Goal: Information Seeking & Learning: Understand process/instructions

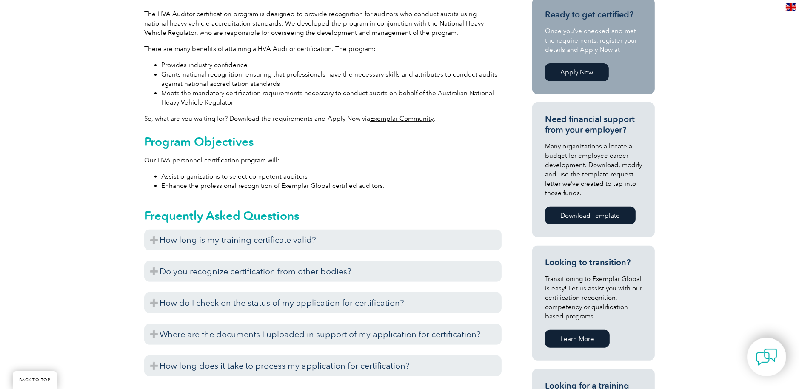
scroll to position [305, 0]
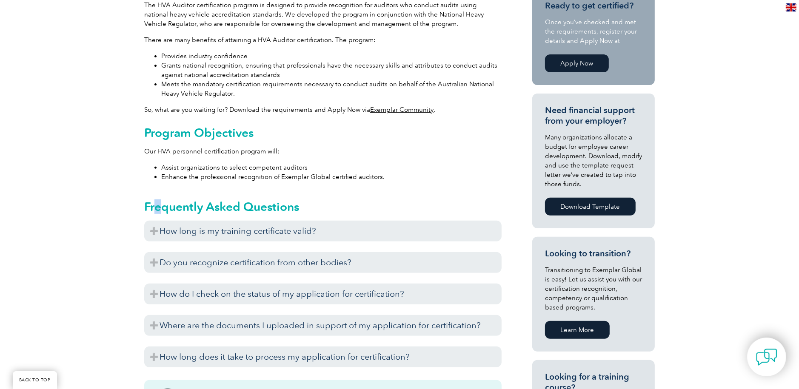
drag, startPoint x: 163, startPoint y: 181, endPoint x: 150, endPoint y: 177, distance: 14.3
click at [156, 188] on div "Frequently Asked Questions How long is my training certificate valid? Exemplar …" at bounding box center [322, 279] width 357 height 183
click at [140, 98] on div "General Overview Do you conduct audits in Australia using National Heavy Vehicl…" at bounding box center [399, 310] width 799 height 815
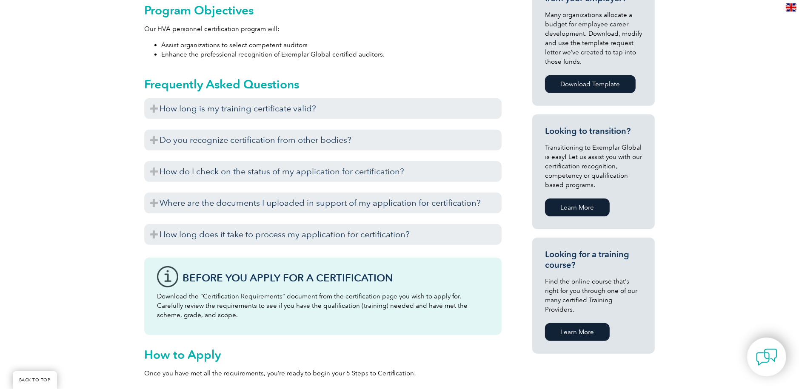
scroll to position [432, 0]
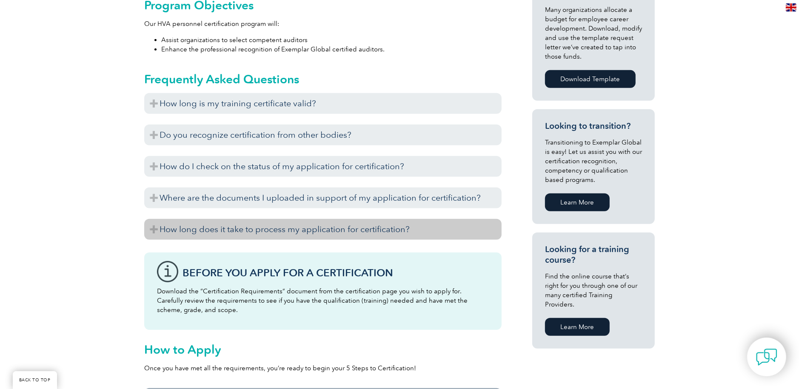
click at [379, 219] on h3 "How long does it take to process my application for certification?" at bounding box center [322, 229] width 357 height 21
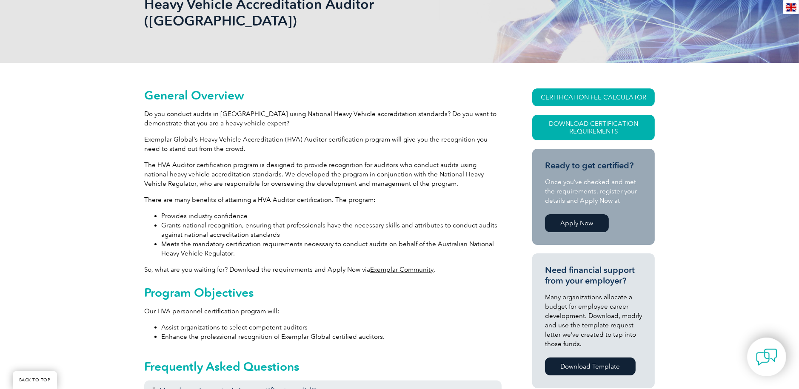
scroll to position [134, 0]
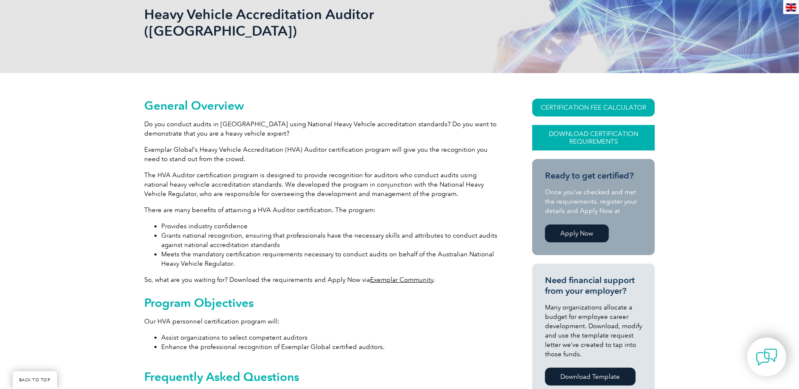
click at [594, 125] on link "Download Certification Requirements" at bounding box center [593, 138] width 122 height 26
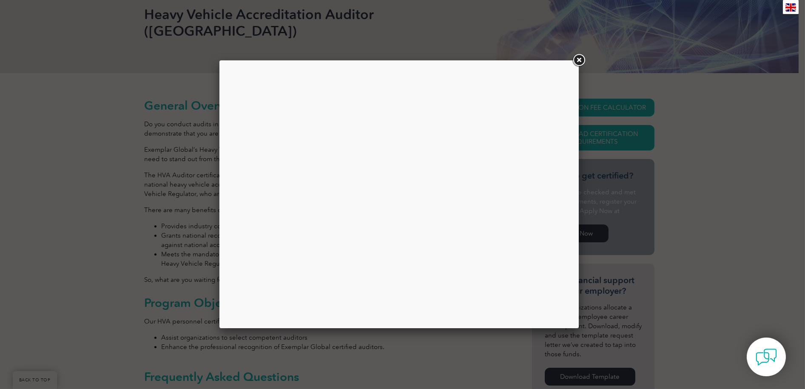
click at [580, 57] on link at bounding box center [578, 60] width 15 height 15
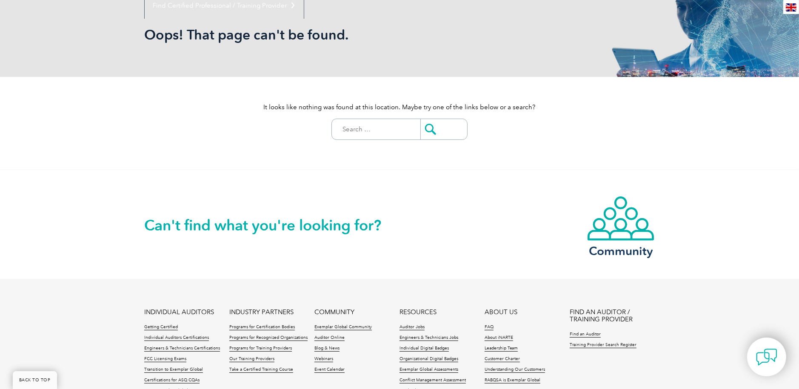
scroll to position [85, 0]
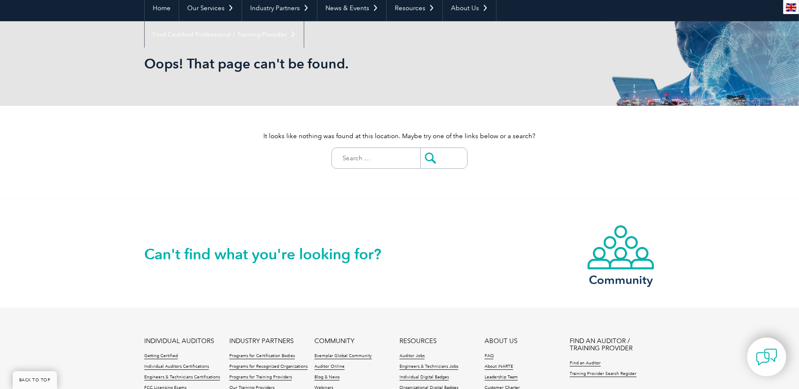
click at [362, 157] on input "Search for:" at bounding box center [378, 158] width 84 height 20
type input "Automotive"
click at [426, 158] on input "submit" at bounding box center [443, 158] width 47 height 20
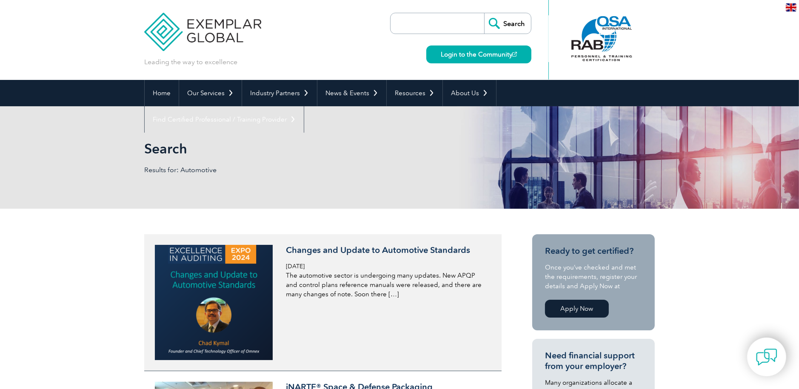
click at [356, 248] on h3 "Changes and Update to Automotive Standards" at bounding box center [387, 250] width 202 height 11
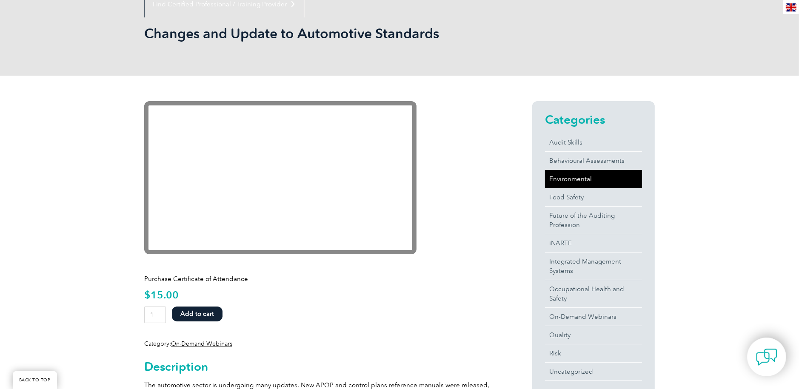
scroll to position [170, 0]
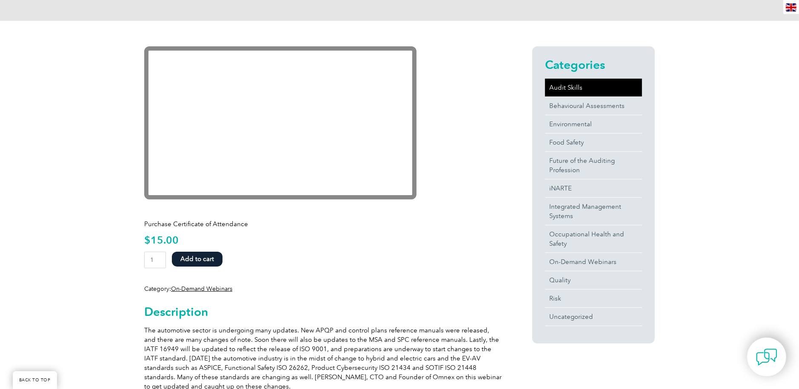
click at [566, 86] on link "Audit Skills" at bounding box center [593, 88] width 97 height 18
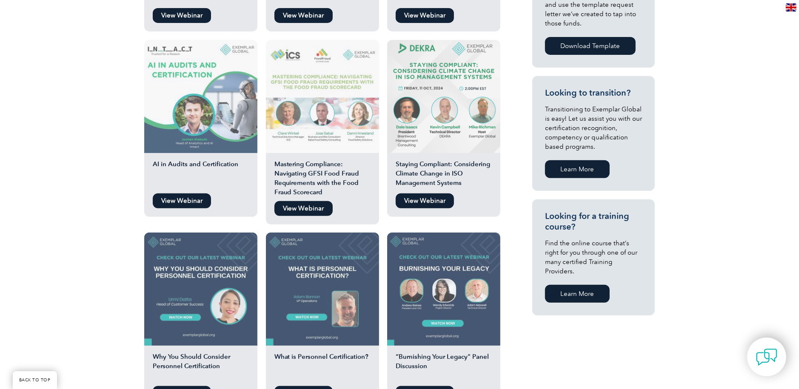
scroll to position [340, 0]
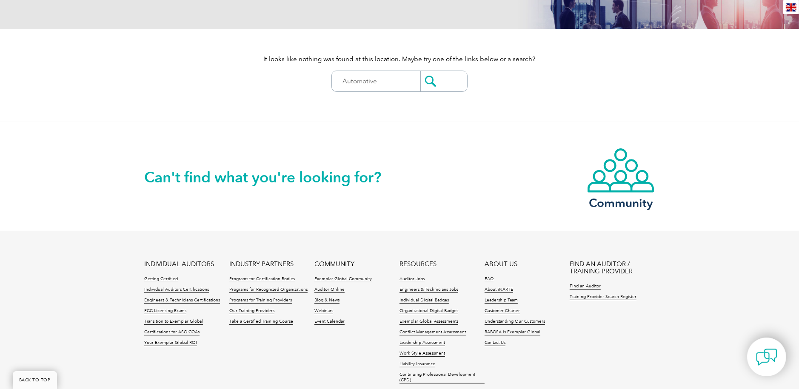
scroll to position [203, 0]
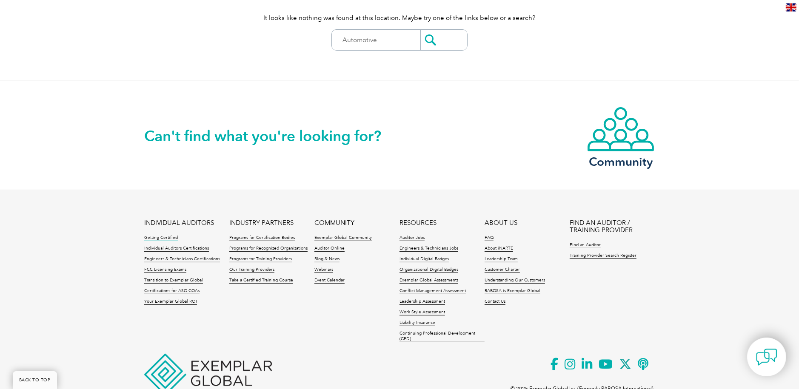
click at [166, 236] on link "Getting Certified" at bounding box center [161, 238] width 34 height 6
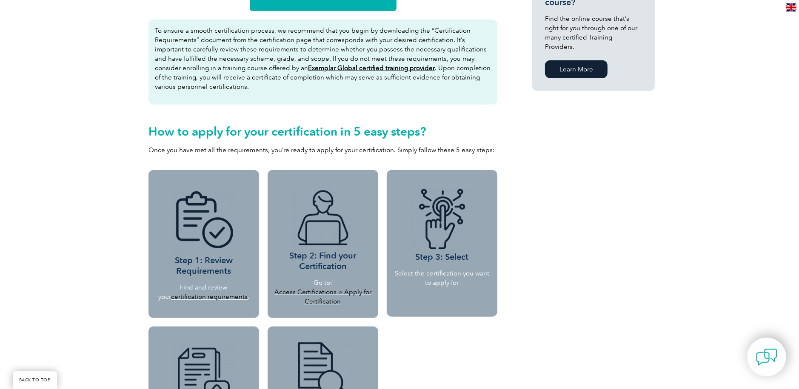
scroll to position [638, 0]
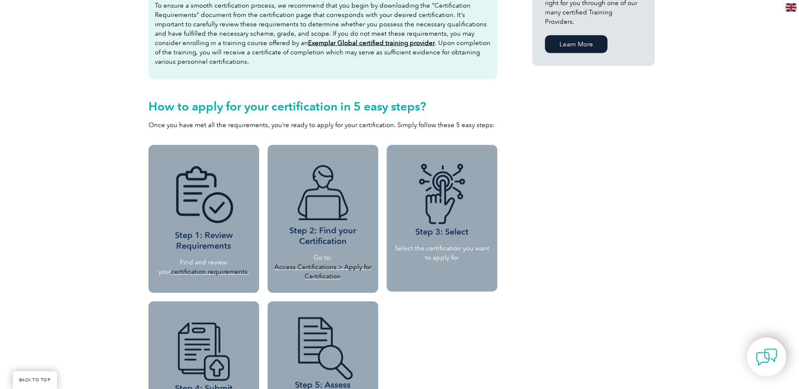
click at [209, 227] on img at bounding box center [204, 198] width 64 height 64
click at [319, 220] on img at bounding box center [323, 194] width 64 height 64
click at [314, 264] on link "Access Certifications > Apply for Certification" at bounding box center [322, 271] width 97 height 17
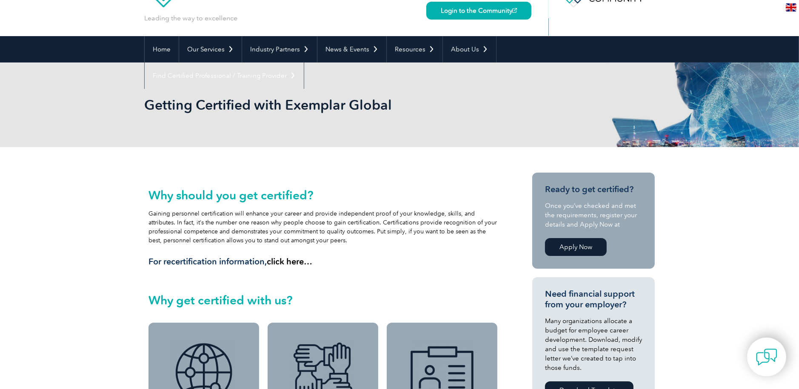
scroll to position [0, 0]
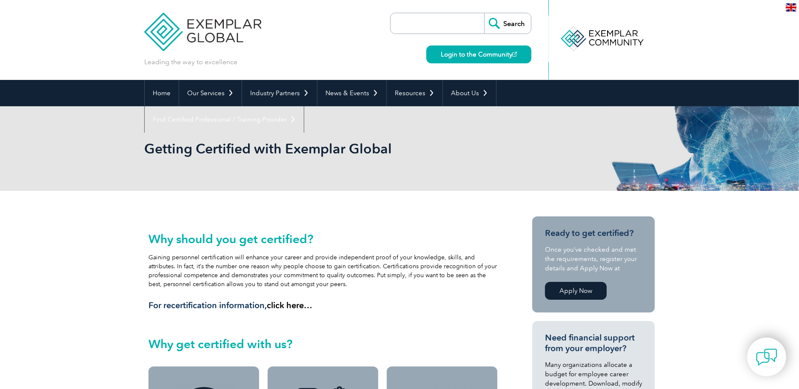
click at [403, 20] on input "search" at bounding box center [439, 23] width 89 height 20
click at [421, 22] on input "search" at bounding box center [439, 23] width 89 height 20
click at [395, 32] on input "search" at bounding box center [439, 23] width 89 height 20
click at [395, 27] on input "search" at bounding box center [439, 23] width 89 height 20
click at [322, 70] on div "Leading the way to excellence Search Login to the Community ▼" at bounding box center [399, 40] width 510 height 80
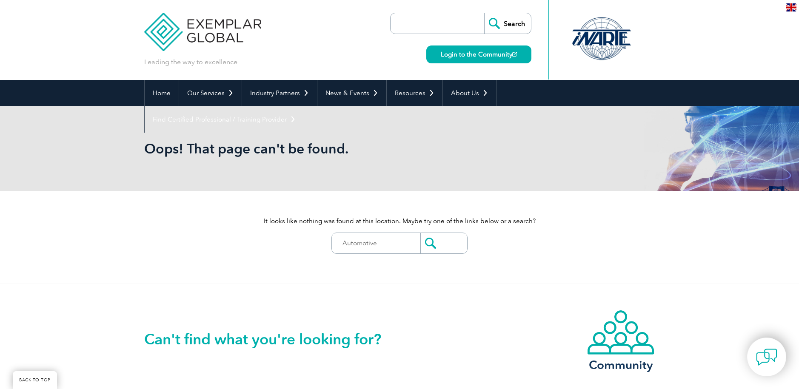
scroll to position [203, 0]
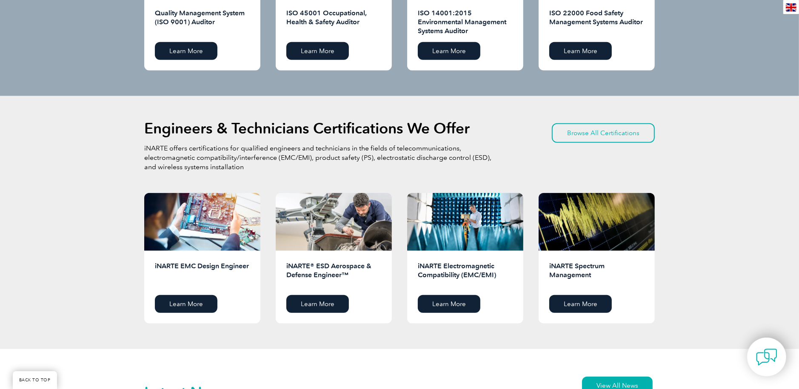
scroll to position [1021, 0]
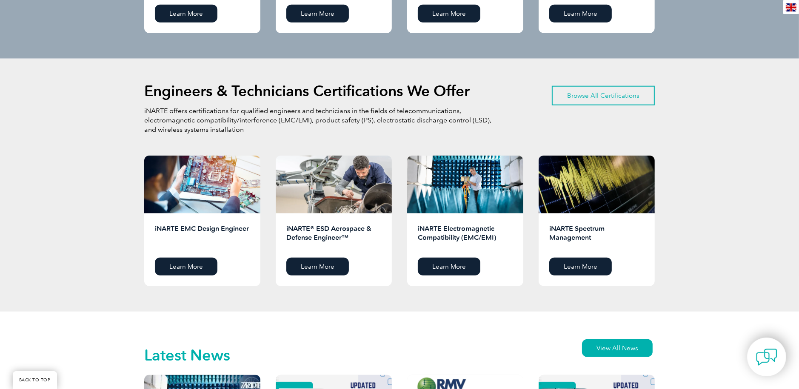
click at [608, 94] on link "Browse All Certifications" at bounding box center [603, 96] width 103 height 20
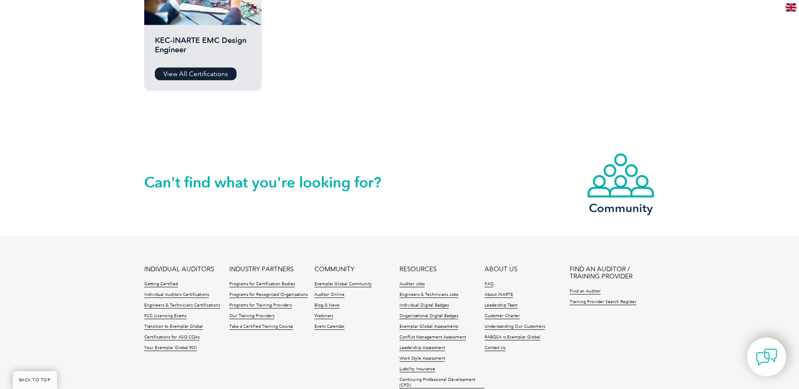
scroll to position [681, 0]
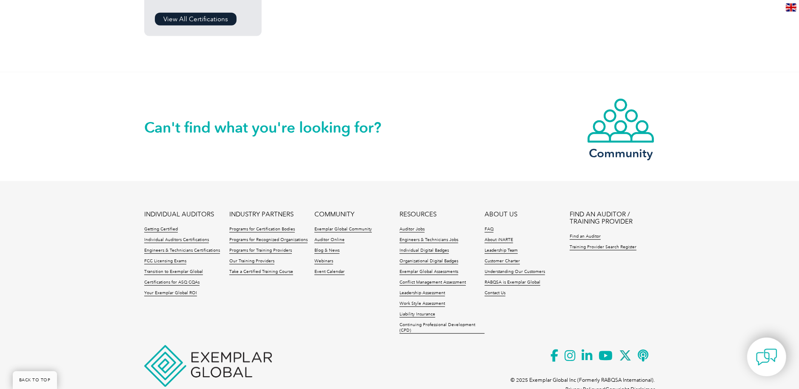
click at [356, 130] on h2 "Can't find what you're looking for?" at bounding box center [271, 128] width 255 height 14
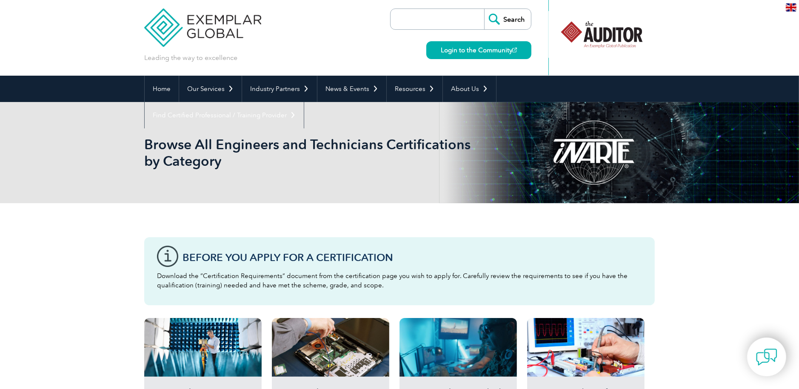
scroll to position [0, 0]
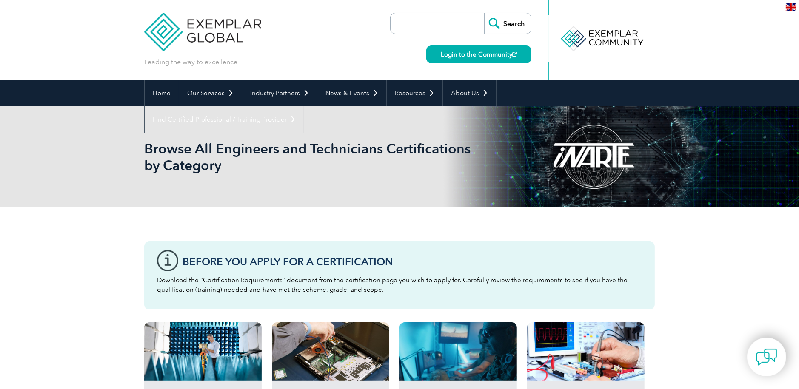
click at [403, 25] on input "search" at bounding box center [439, 23] width 89 height 20
click at [364, 28] on div "Leading the way to excellence Search" at bounding box center [399, 40] width 510 height 80
click at [514, 23] on input "Search" at bounding box center [507, 23] width 47 height 20
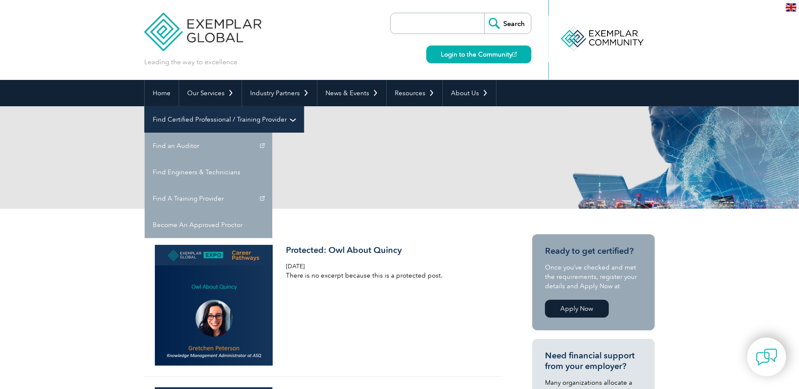
click at [304, 106] on link "Find Certified Professional / Training Provider" at bounding box center [224, 119] width 159 height 26
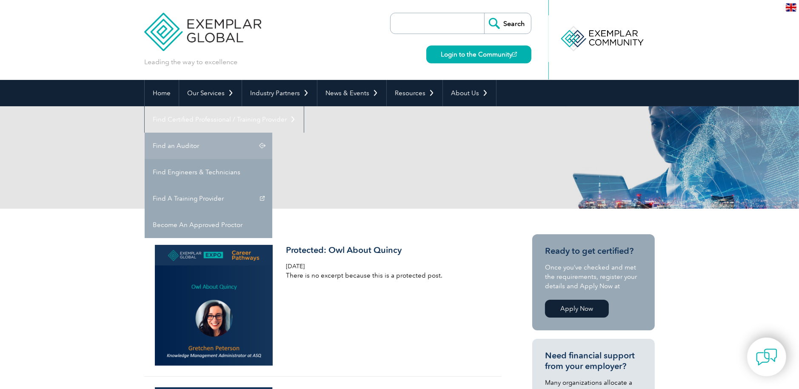
click at [272, 133] on link "Find an Auditor" at bounding box center [209, 146] width 128 height 26
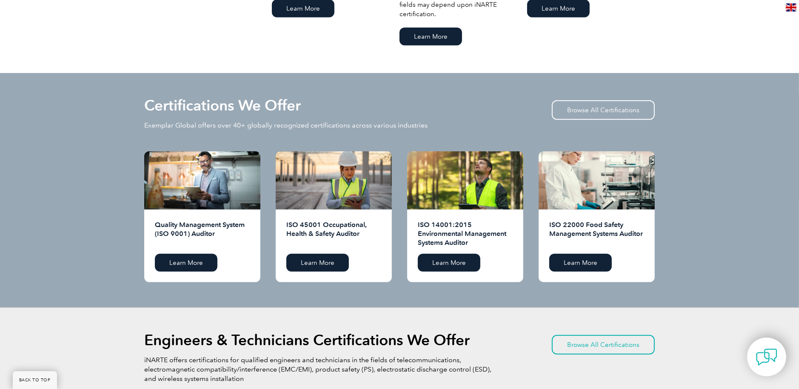
scroll to position [766, 0]
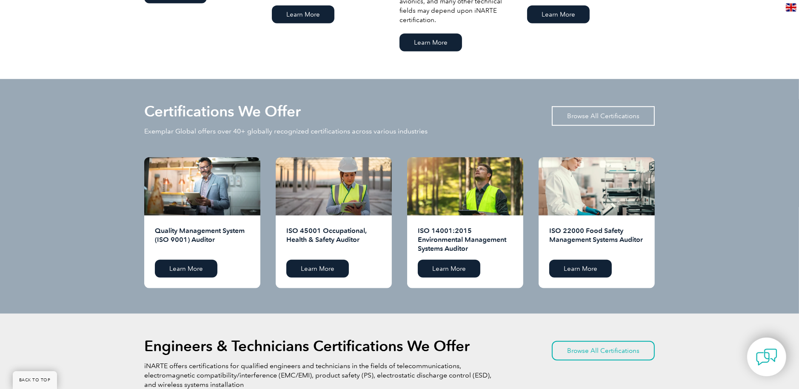
click at [594, 110] on link "Browse All Certifications" at bounding box center [603, 116] width 103 height 20
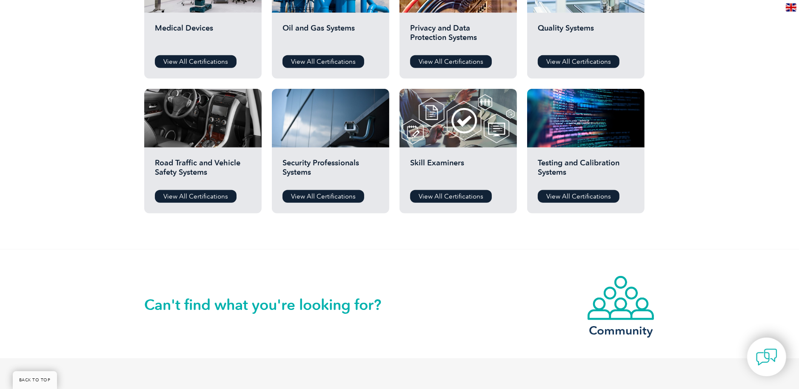
scroll to position [595, 0]
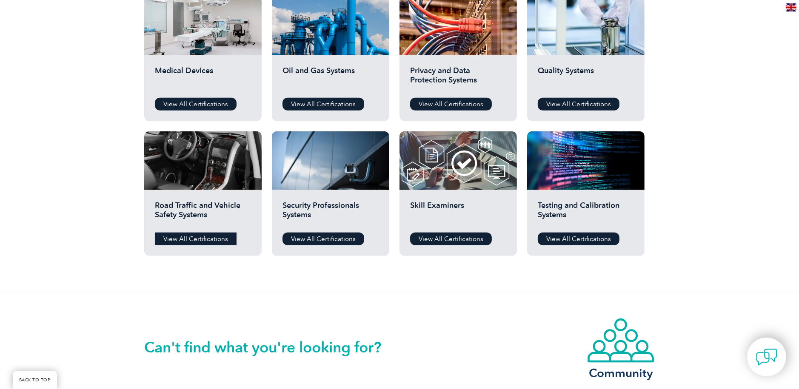
click at [194, 236] on link "View All Certifications" at bounding box center [196, 239] width 82 height 13
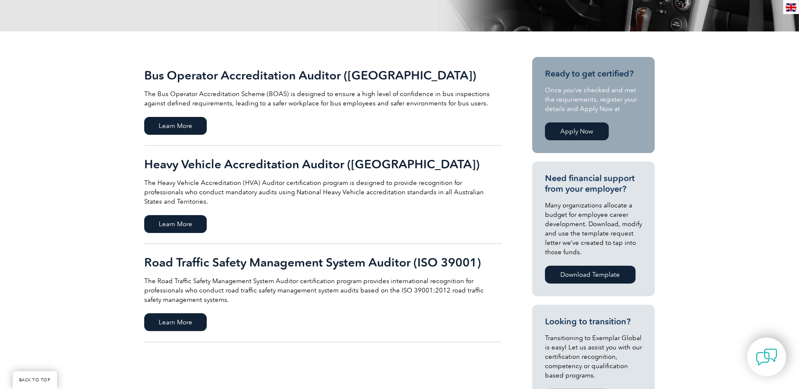
scroll to position [170, 0]
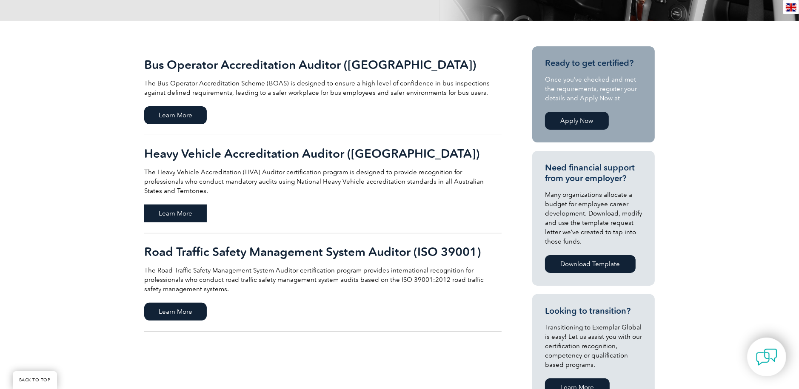
click at [181, 205] on span "Learn More" at bounding box center [175, 214] width 63 height 18
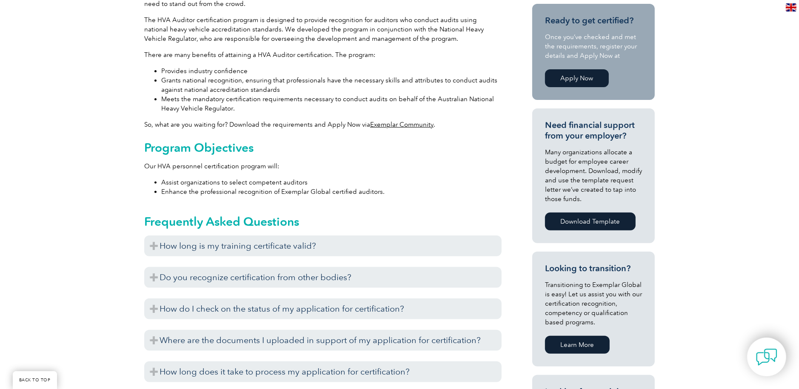
scroll to position [305, 0]
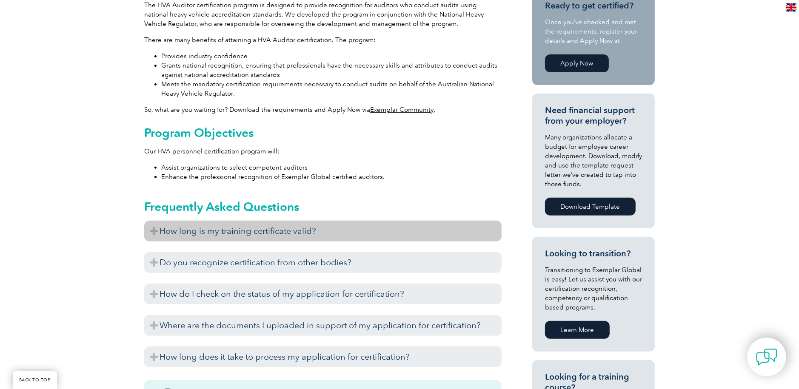
click at [310, 221] on h3 "How long is my training certificate valid?" at bounding box center [322, 231] width 357 height 21
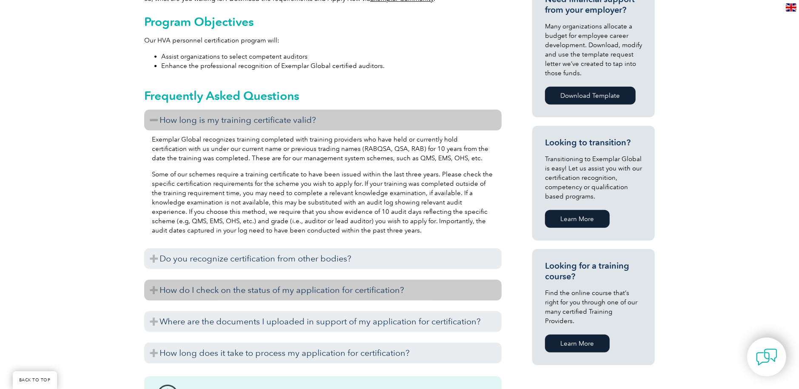
scroll to position [475, 0]
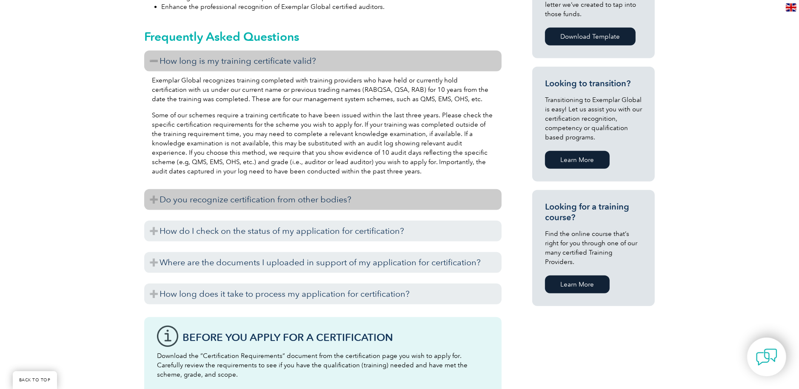
click at [316, 189] on h3 "Do you recognize certification from other bodies?" at bounding box center [322, 199] width 357 height 21
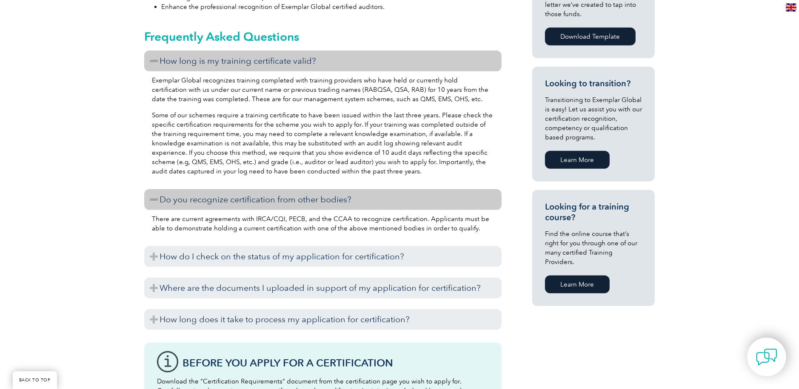
click at [302, 189] on h3 "Do you recognize certification from other bodies?" at bounding box center [322, 199] width 357 height 21
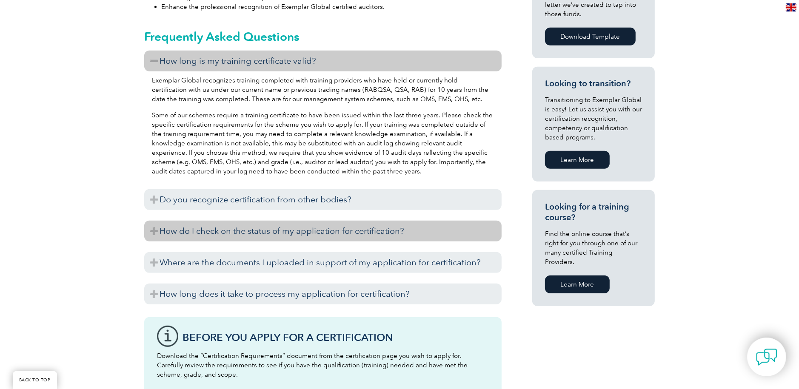
click at [300, 221] on h3 "How do I check on the status of my application for certification?" at bounding box center [322, 231] width 357 height 21
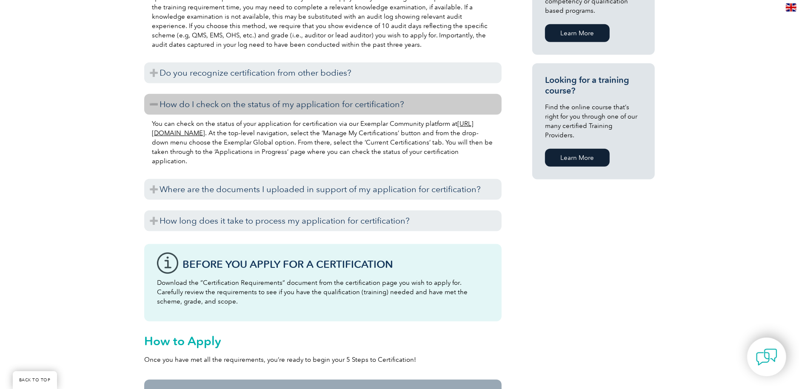
scroll to position [602, 0]
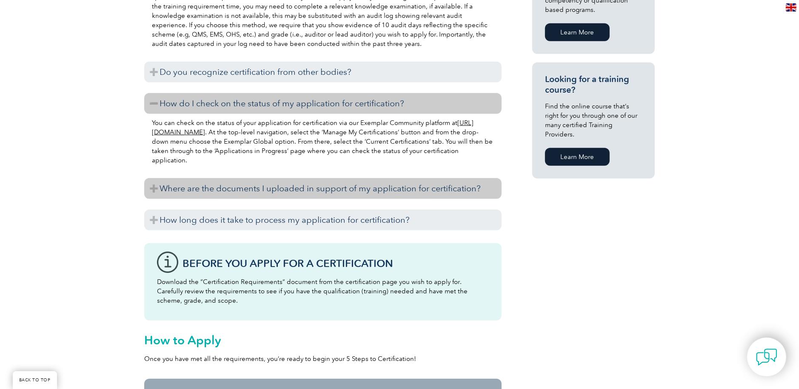
click at [280, 178] on h3 "Where are the documents I uploaded in support of my application for certificati…" at bounding box center [322, 188] width 357 height 21
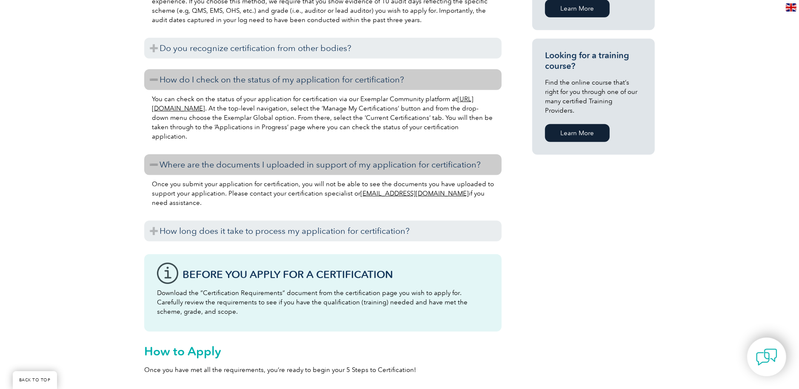
scroll to position [645, 0]
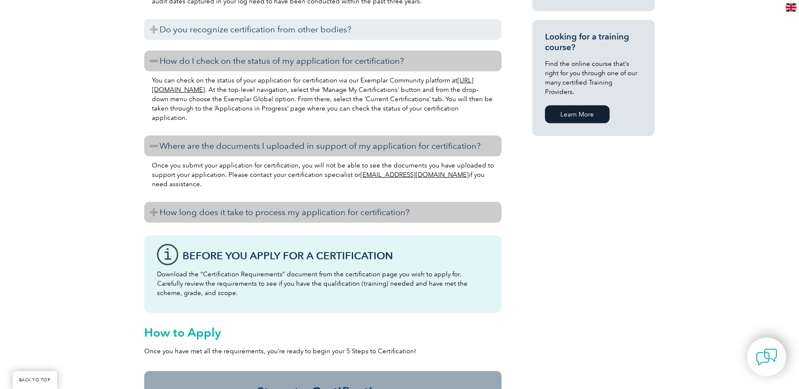
click at [290, 202] on h3 "How long does it take to process my application for certification?" at bounding box center [322, 212] width 357 height 21
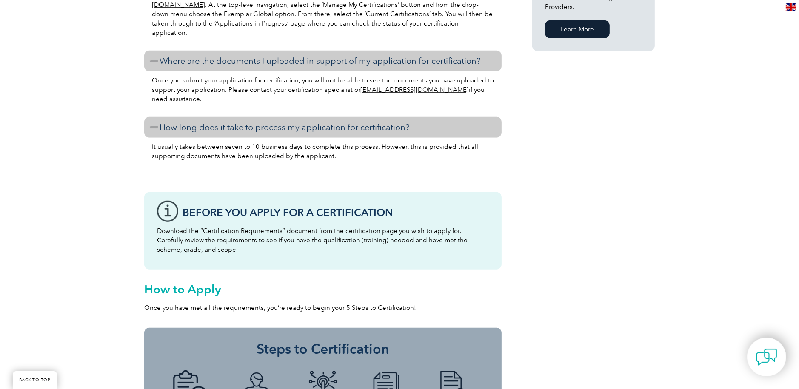
scroll to position [772, 0]
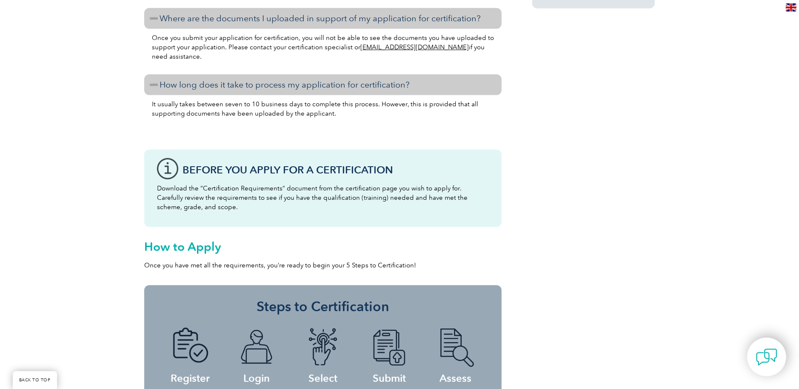
click at [265, 184] on p "Download the “Certification Requirements” document from the certification page …" at bounding box center [323, 198] width 332 height 28
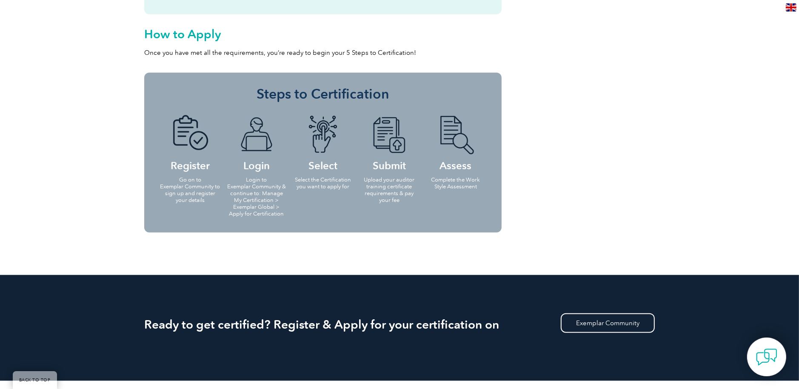
scroll to position [942, 0]
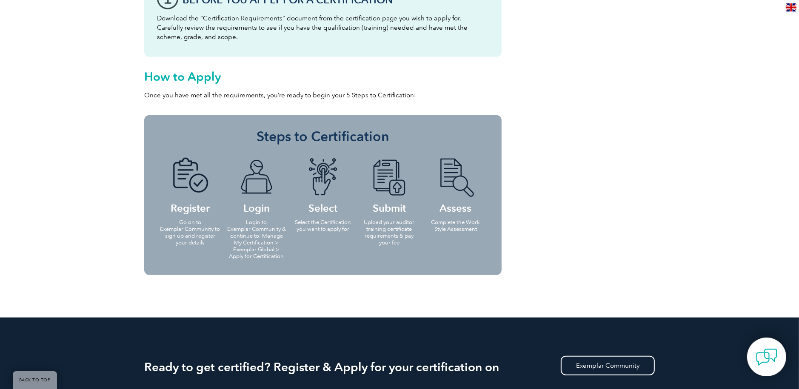
click at [192, 158] on img at bounding box center [190, 177] width 47 height 39
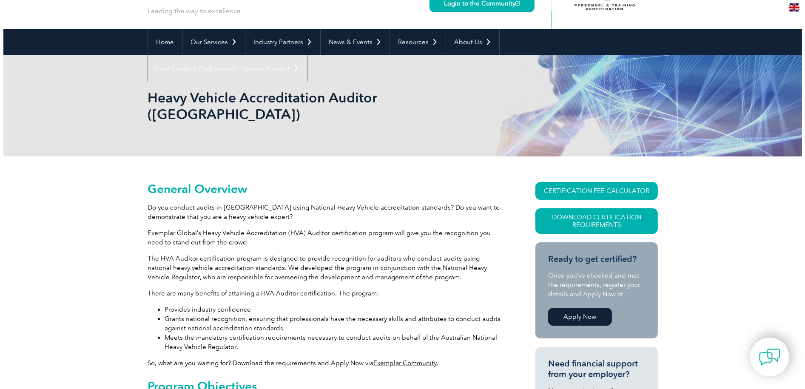
scroll to position [49, 0]
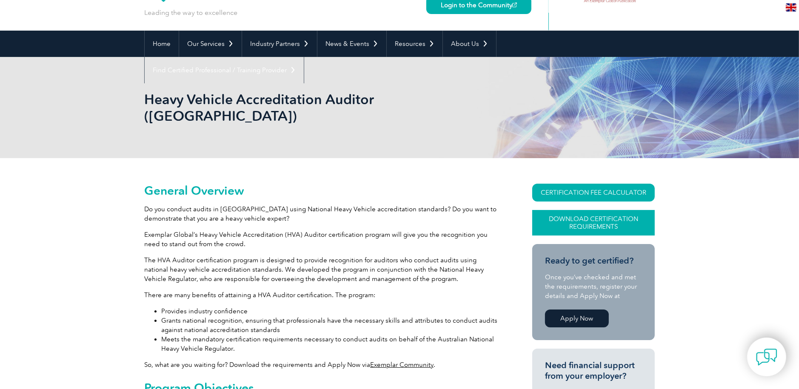
click at [595, 210] on link "Download Certification Requirements" at bounding box center [593, 223] width 122 height 26
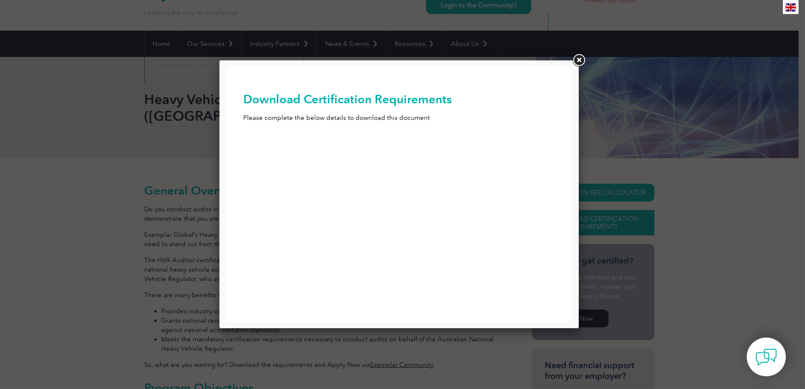
scroll to position [0, 0]
click at [274, 147] on input "First Name (Required)" at bounding box center [399, 150] width 312 height 15
type input "Terry"
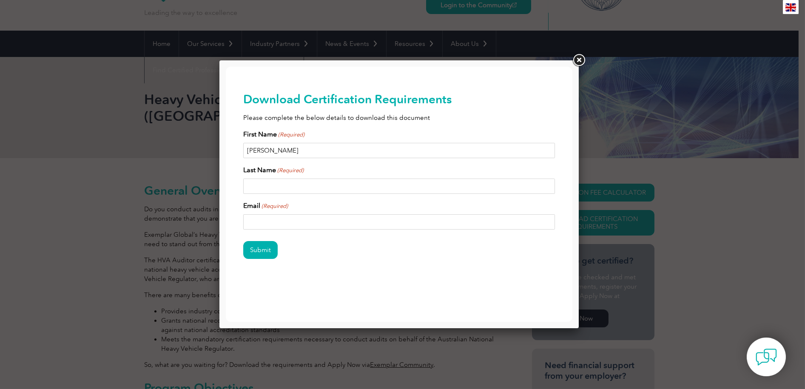
type input "Hudson"
type input "tmjh@bigpond.com"
click at [262, 254] on input "Submit" at bounding box center [260, 250] width 34 height 18
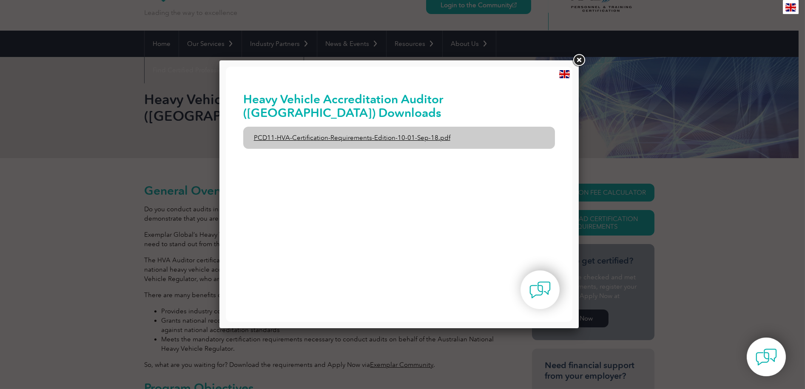
click at [345, 139] on link "PCD11-HVA-Certification-Requirements-Edition-10-01-Sep-18.pdf" at bounding box center [399, 138] width 312 height 22
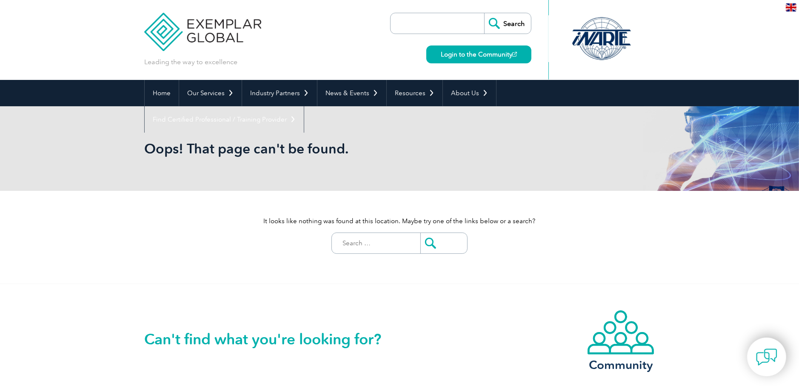
click at [378, 242] on input "Search for:" at bounding box center [378, 243] width 84 height 20
type input "3975"
click at [420, 233] on input "submit" at bounding box center [443, 243] width 47 height 20
drag, startPoint x: 366, startPoint y: 244, endPoint x: 334, endPoint y: 243, distance: 31.9
click at [334, 243] on form "Search for: 3975" at bounding box center [399, 243] width 136 height 21
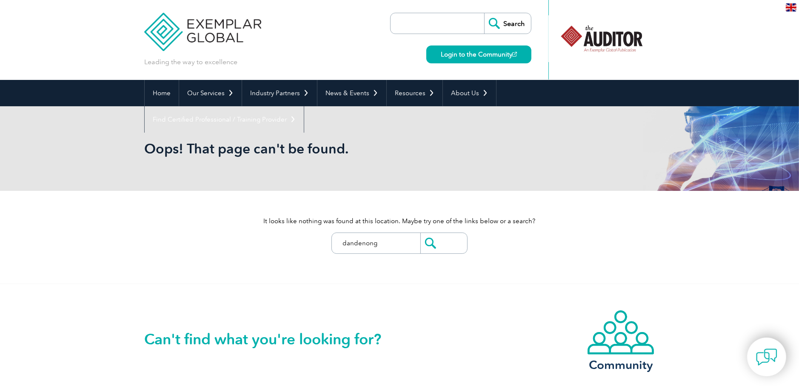
type input "dandenong"
click at [420, 233] on input "submit" at bounding box center [443, 243] width 47 height 20
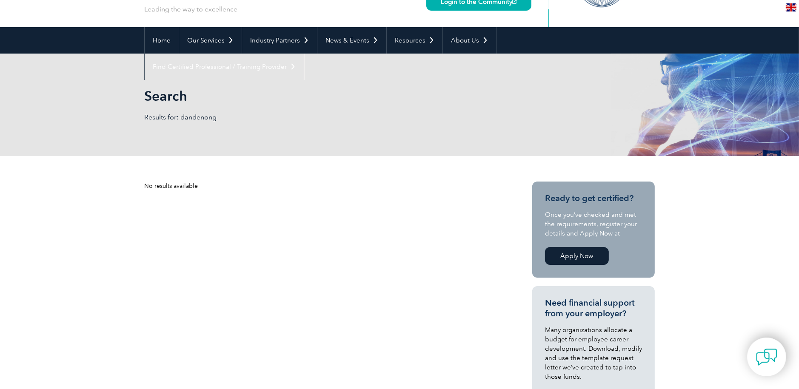
scroll to position [85, 0]
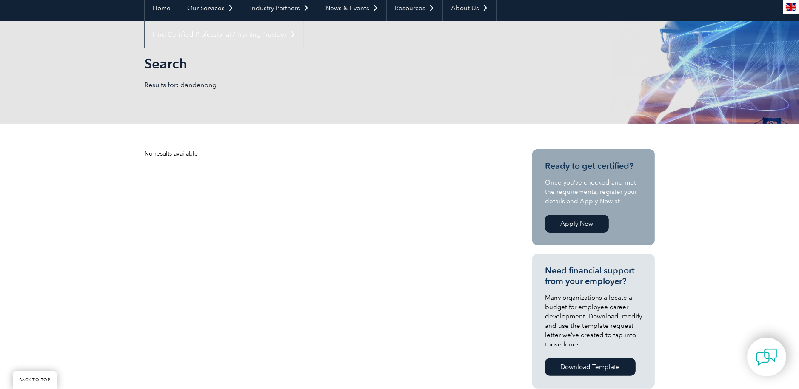
click at [574, 224] on link "Apply Now" at bounding box center [577, 224] width 64 height 18
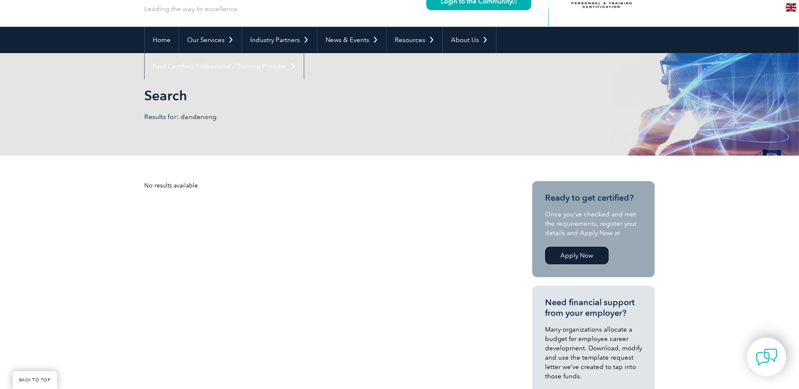
scroll to position [0, 0]
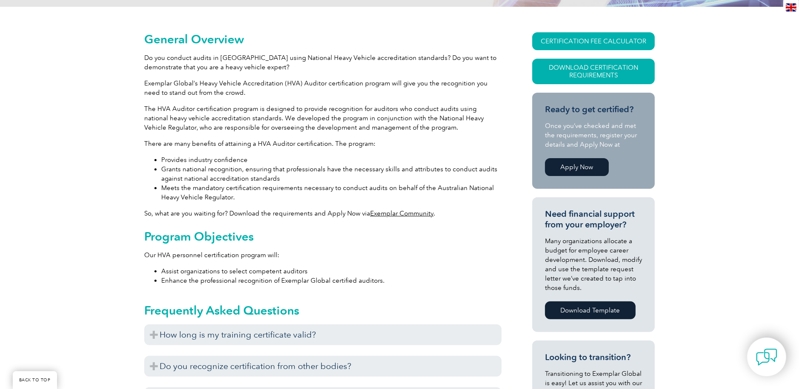
scroll to position [219, 0]
